Goal: Transaction & Acquisition: Book appointment/travel/reservation

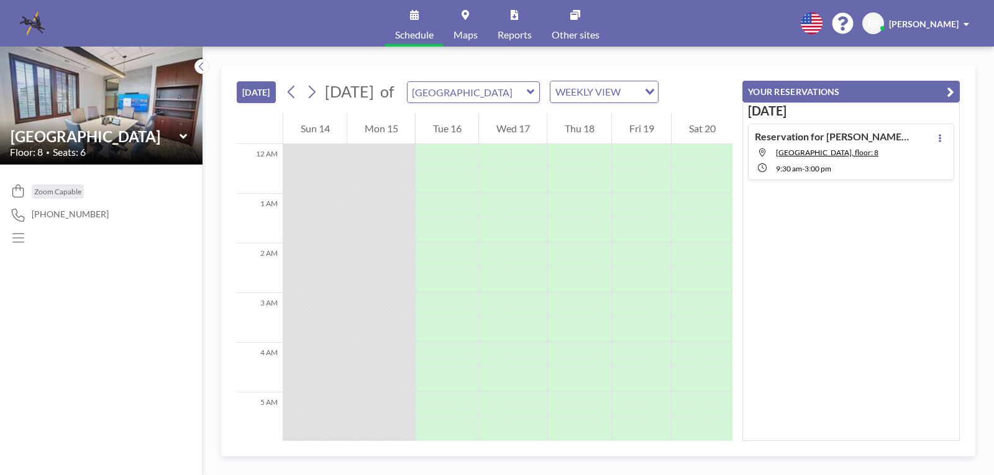
scroll to position [398, 0]
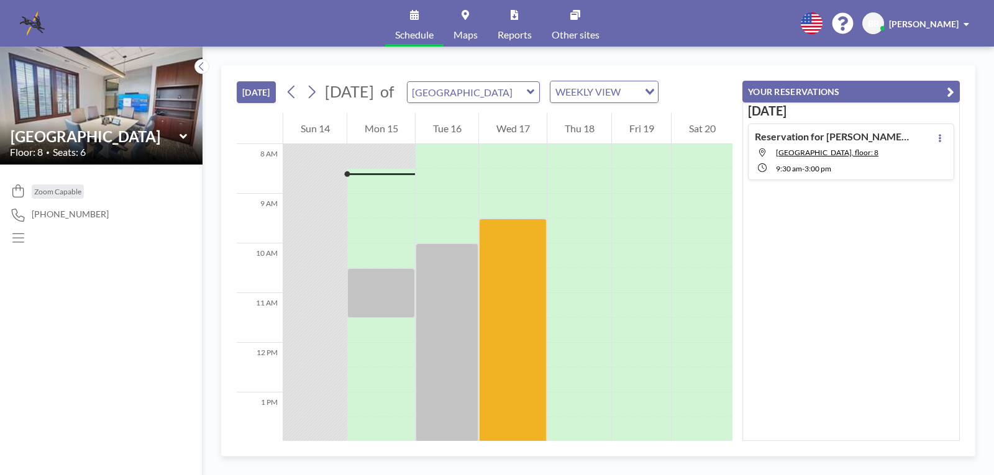
click at [413, 34] on span "Schedule" at bounding box center [414, 35] width 39 height 10
click at [411, 11] on icon at bounding box center [414, 15] width 9 height 10
click at [654, 89] on icon "Search for option" at bounding box center [650, 92] width 9 height 6
click at [690, 111] on li "DAILY VIEW" at bounding box center [668, 114] width 106 height 18
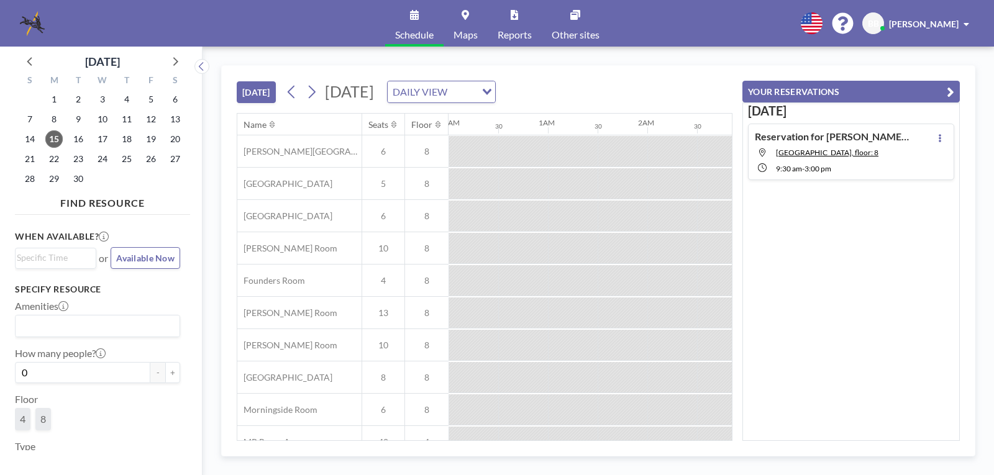
scroll to position [0, 796]
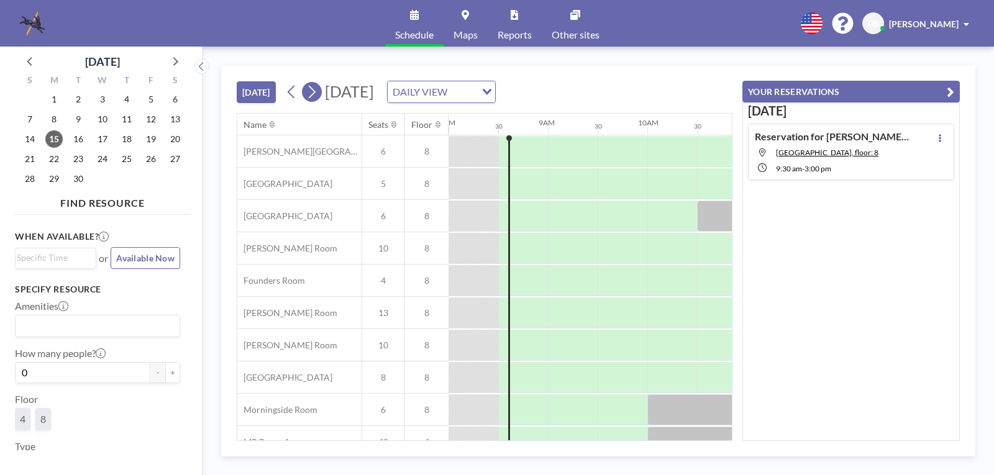
click at [314, 91] on icon at bounding box center [312, 92] width 12 height 19
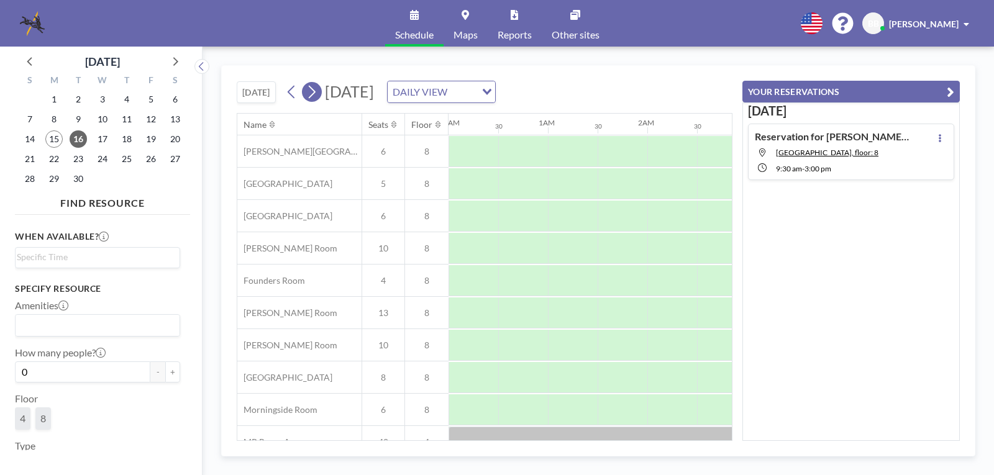
scroll to position [0, 746]
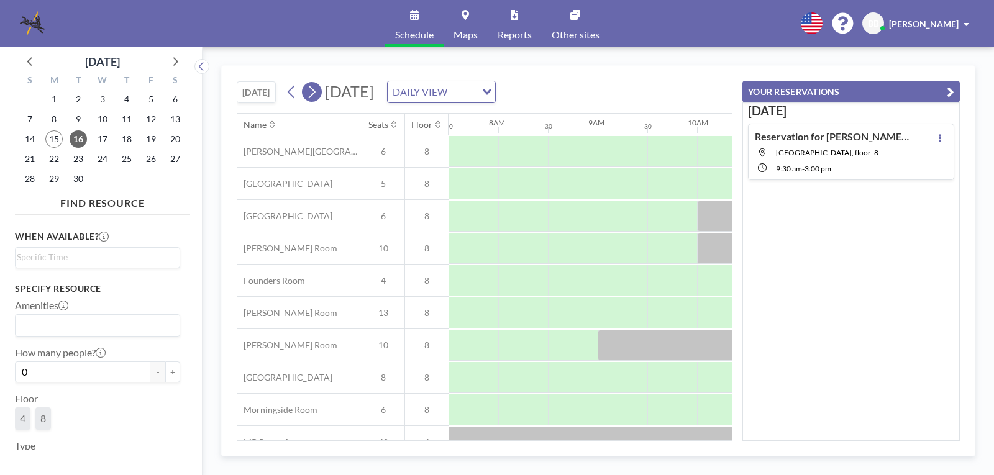
click at [314, 91] on icon at bounding box center [312, 92] width 12 height 19
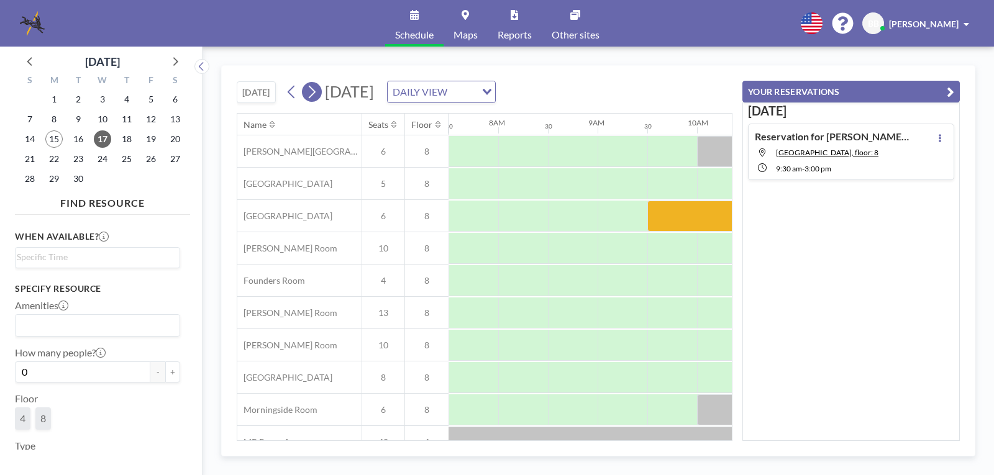
click at [314, 91] on icon at bounding box center [312, 92] width 12 height 19
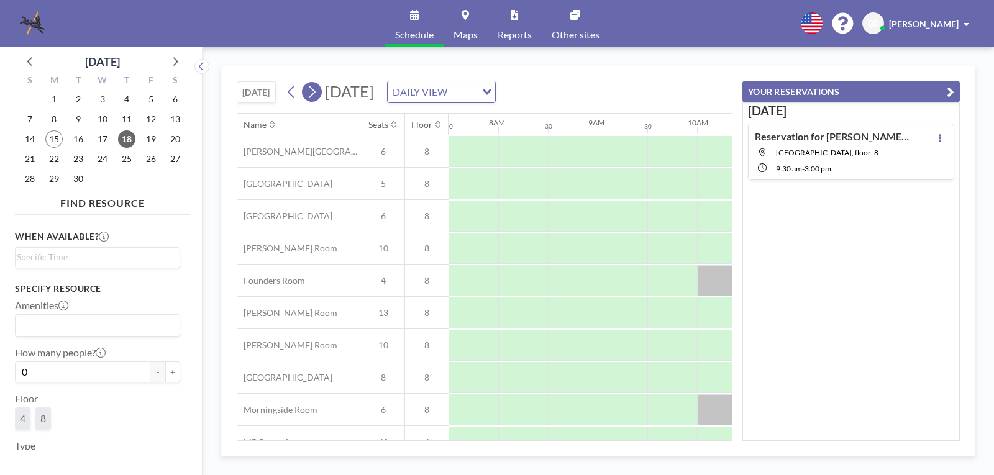
click at [314, 91] on icon at bounding box center [312, 92] width 12 height 19
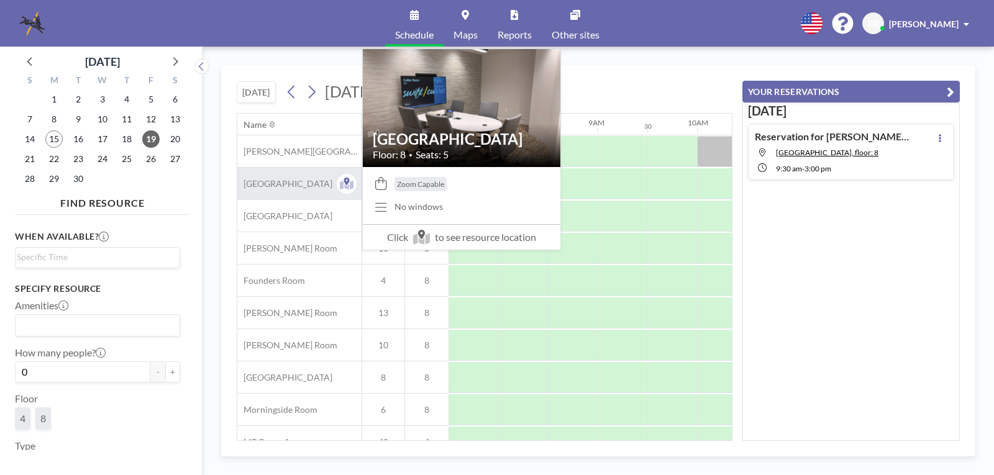
click at [274, 178] on span "[GEOGRAPHIC_DATA]" at bounding box center [284, 183] width 95 height 11
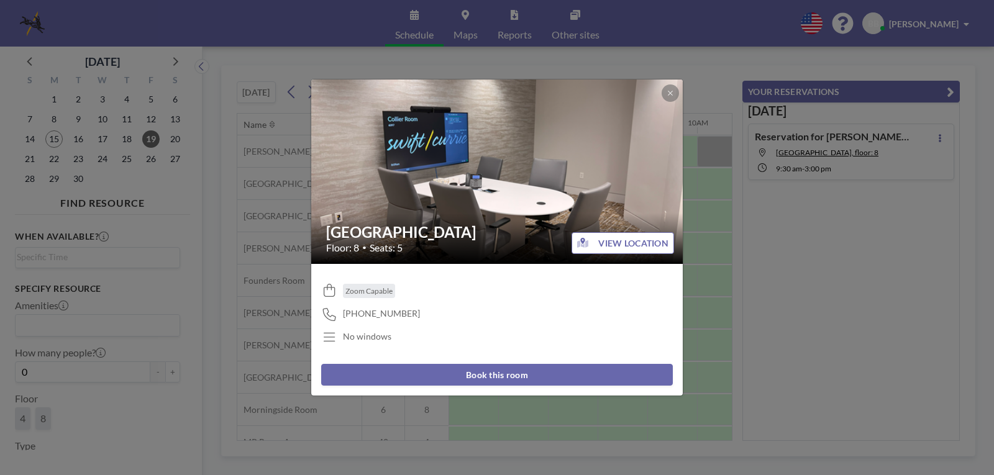
click at [483, 372] on button "Book this room" at bounding box center [497, 375] width 352 height 22
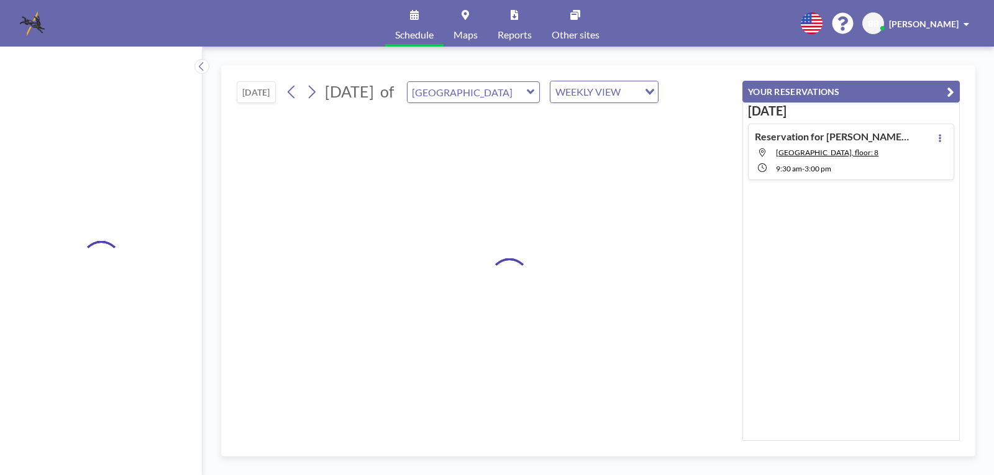
type input "[GEOGRAPHIC_DATA]"
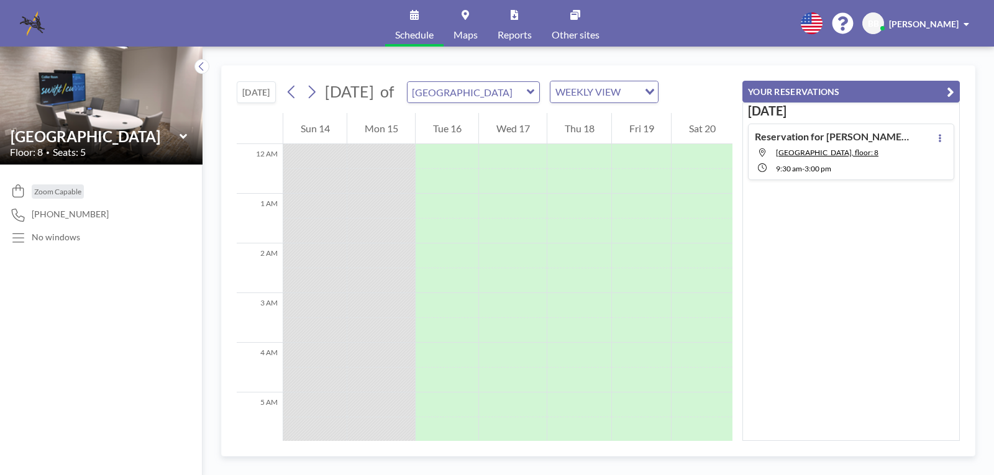
scroll to position [398, 0]
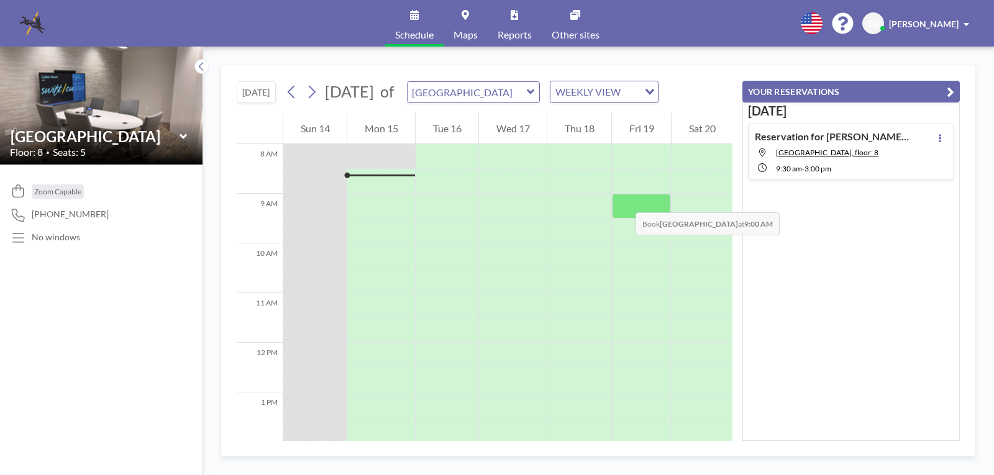
click at [623, 200] on div at bounding box center [641, 206] width 59 height 25
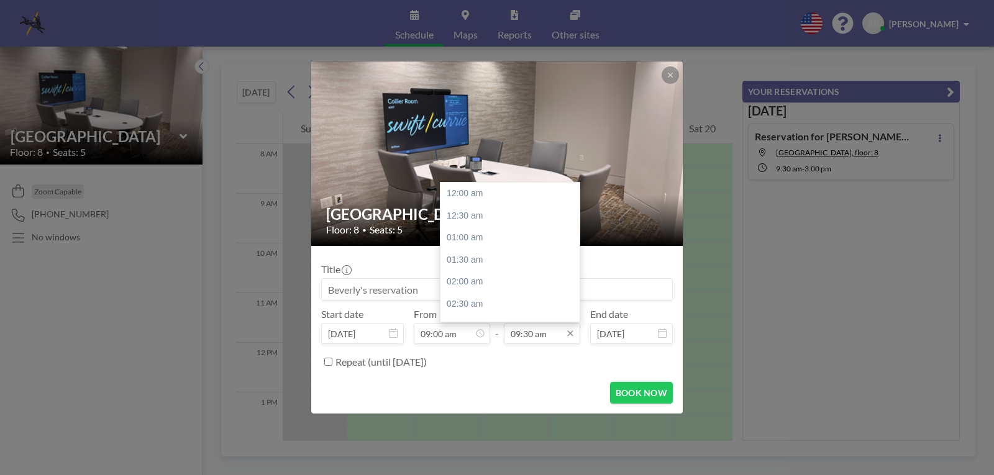
scroll to position [420, 0]
click at [572, 336] on icon at bounding box center [570, 334] width 6 height 6
click at [475, 283] on div "01:00 pm" at bounding box center [513, 286] width 145 height 22
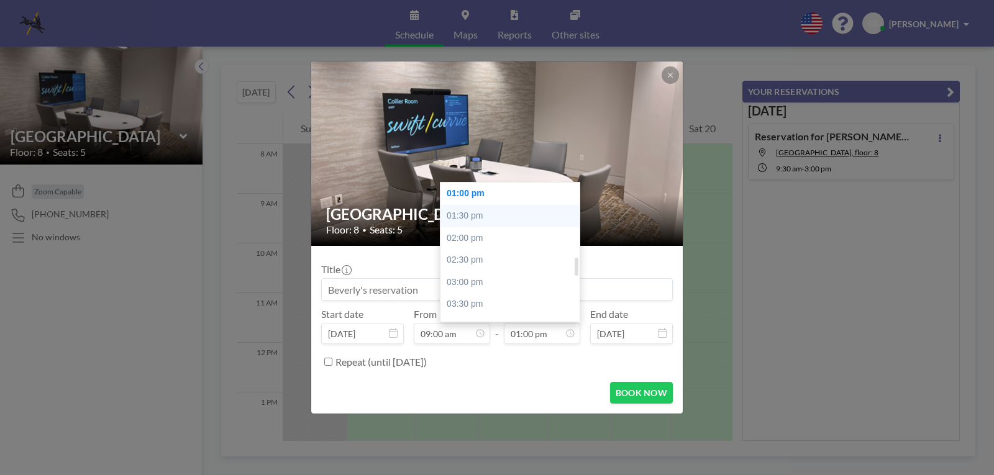
click at [461, 217] on div "01:30 pm" at bounding box center [513, 216] width 145 height 22
type input "01:30 pm"
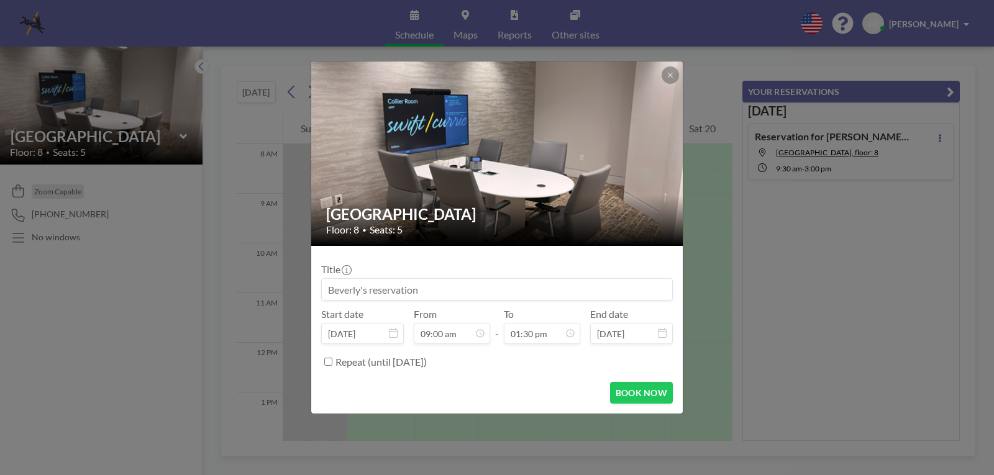
click at [408, 291] on input at bounding box center [497, 289] width 351 height 21
type input "R"
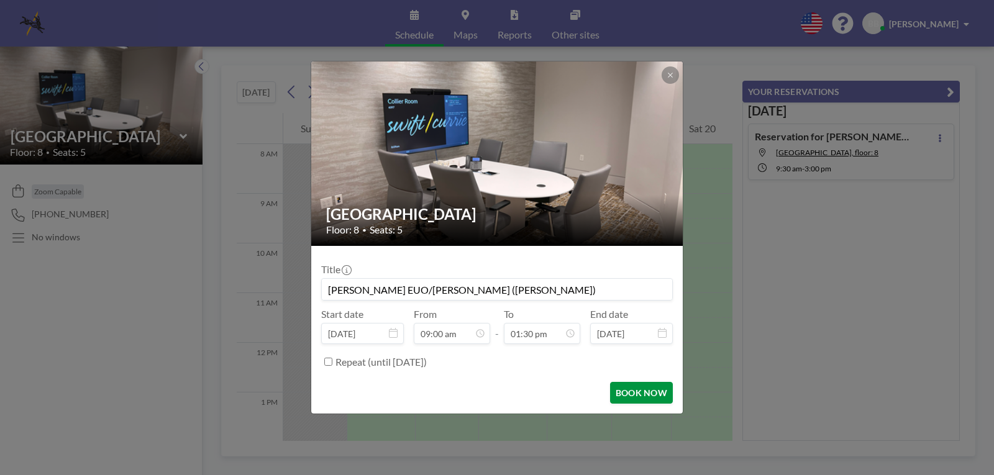
type input "[PERSON_NAME] EUO/[PERSON_NAME] ([PERSON_NAME])"
click at [644, 392] on button "BOOK NOW" at bounding box center [641, 393] width 63 height 22
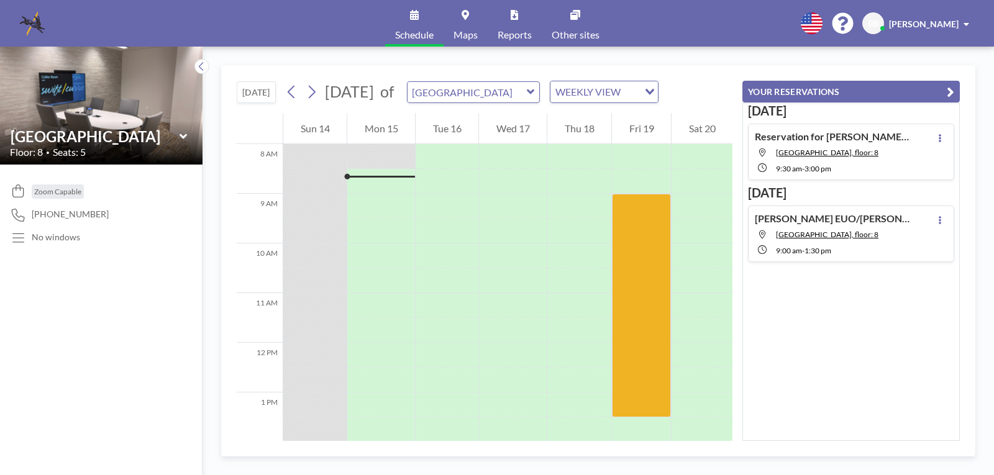
click at [846, 137] on h4 "Reservation for [PERSON_NAME] EUO ([PERSON_NAME])" at bounding box center [832, 137] width 155 height 12
type input "[GEOGRAPHIC_DATA]"
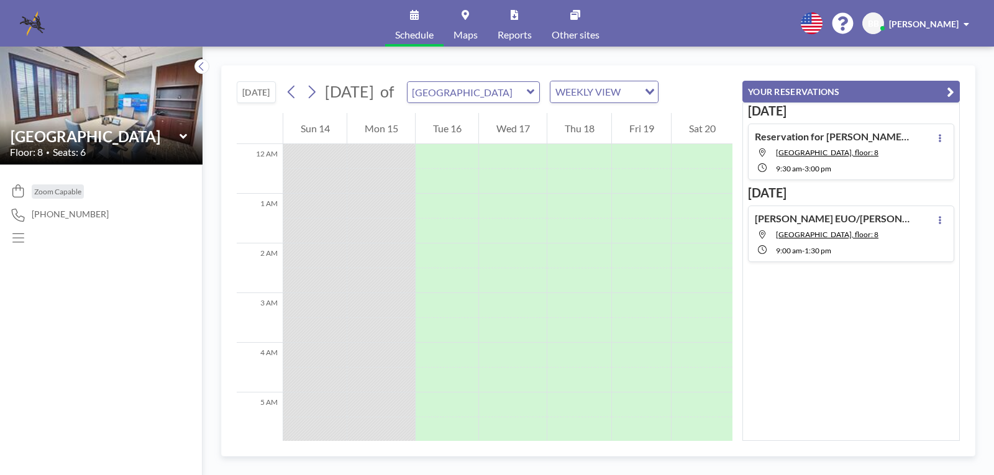
scroll to position [447, 0]
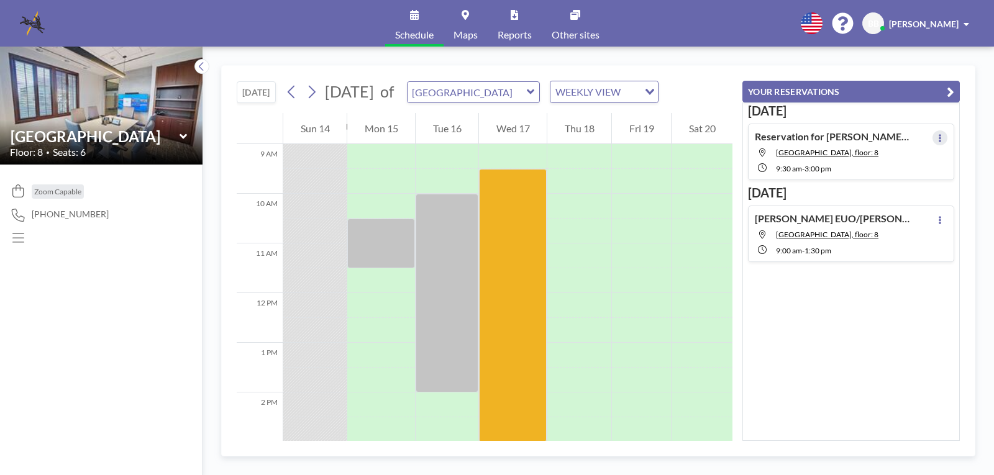
click at [937, 137] on button at bounding box center [940, 138] width 15 height 15
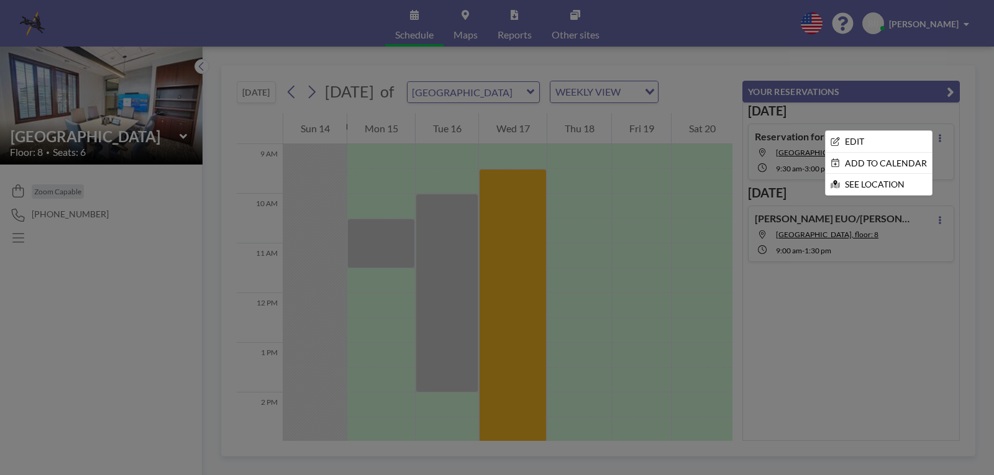
click at [937, 137] on div at bounding box center [497, 237] width 994 height 475
